Goal: Information Seeking & Learning: Learn about a topic

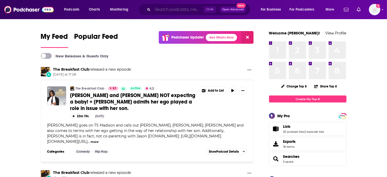
click at [165, 7] on input "Search podcasts, credits, & more..." at bounding box center [178, 9] width 51 height 8
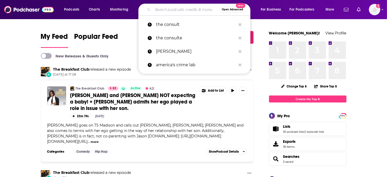
paste input "Murder Shelf Book Club"
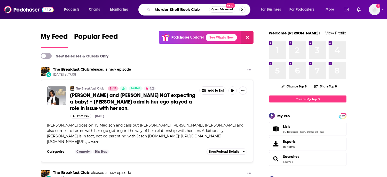
type input "Murder Shelf Book Club"
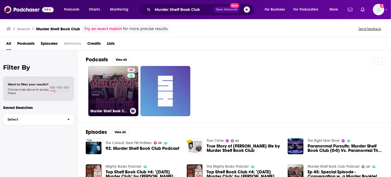
click at [120, 96] on link "49 Murder Shelf Book Club Podcast" at bounding box center [113, 91] width 50 height 50
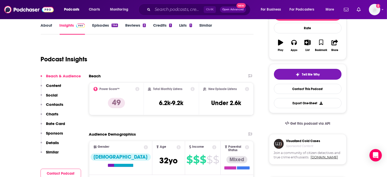
scroll to position [77, 0]
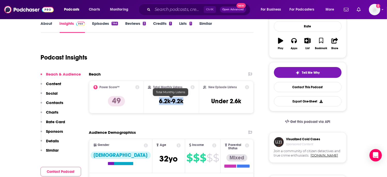
drag, startPoint x: 187, startPoint y: 103, endPoint x: 160, endPoint y: 103, distance: 26.9
click at [160, 103] on div "Total Monthly Listens 6.2k-9.2k" at bounding box center [171, 97] width 47 height 24
copy h3 "6.2k-9.2k"
click at [159, 10] on input "Search podcasts, credits, & more..." at bounding box center [178, 9] width 51 height 8
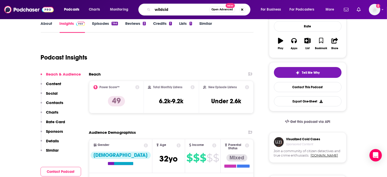
type input "wildcide"
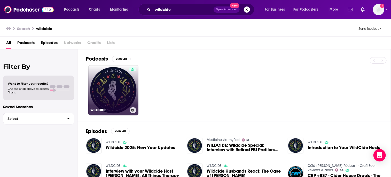
click at [116, 91] on link "WILDCIDE" at bounding box center [113, 90] width 50 height 50
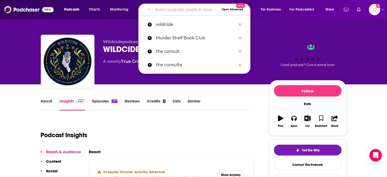
click at [172, 7] on input "Search podcasts, credits, & more..." at bounding box center [186, 9] width 67 height 8
paste input "Coercive Control [PERSON_NAME]"
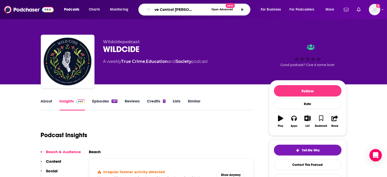
drag, startPoint x: 170, startPoint y: 9, endPoint x: 207, endPoint y: 11, distance: 36.7
click at [207, 11] on input "Coercive Control [PERSON_NAME]" at bounding box center [181, 9] width 57 height 8
type input "Coercive Control"
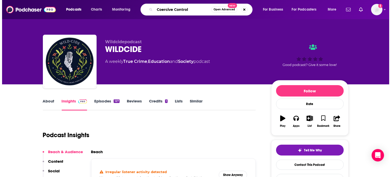
scroll to position [0, 0]
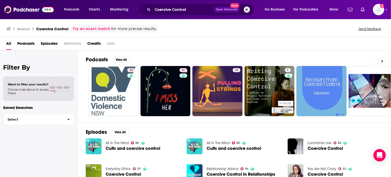
click at [246, 10] on button "Search podcasts, credits, & more..." at bounding box center [247, 9] width 6 height 6
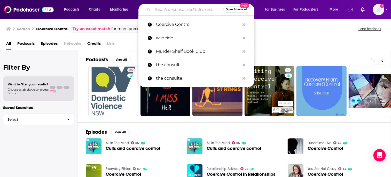
paste input "Coercive Control [PERSON_NAME]"
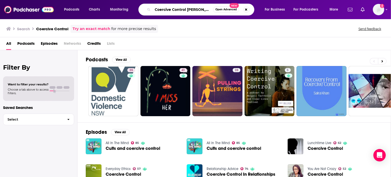
drag, startPoint x: 174, startPoint y: 9, endPoint x: 141, endPoint y: 8, distance: 32.8
click at [141, 8] on div "Coercive Control [PERSON_NAME] Open Advanced New" at bounding box center [196, 10] width 116 height 12
type input "[PERSON_NAME]"
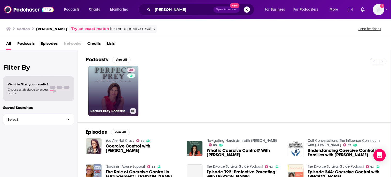
click at [110, 86] on link "48 Perfect Prey Podcast" at bounding box center [113, 91] width 50 height 50
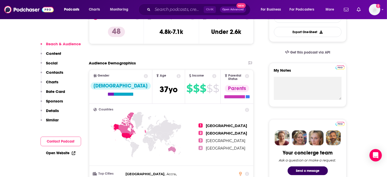
scroll to position [155, 0]
